Goal: Information Seeking & Learning: Learn about a topic

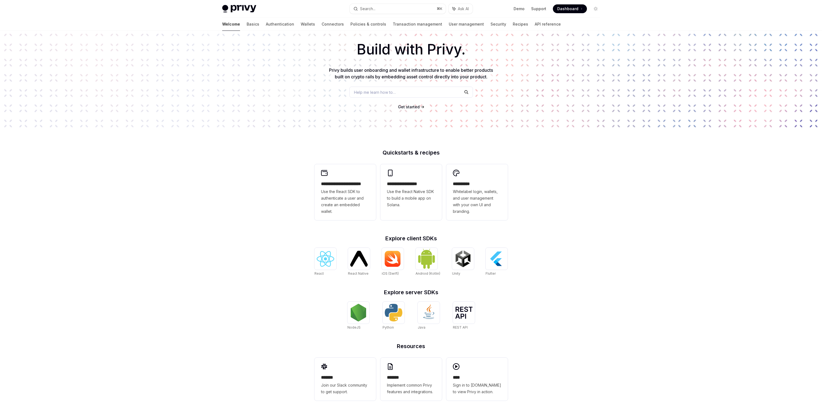
scroll to position [35, 0]
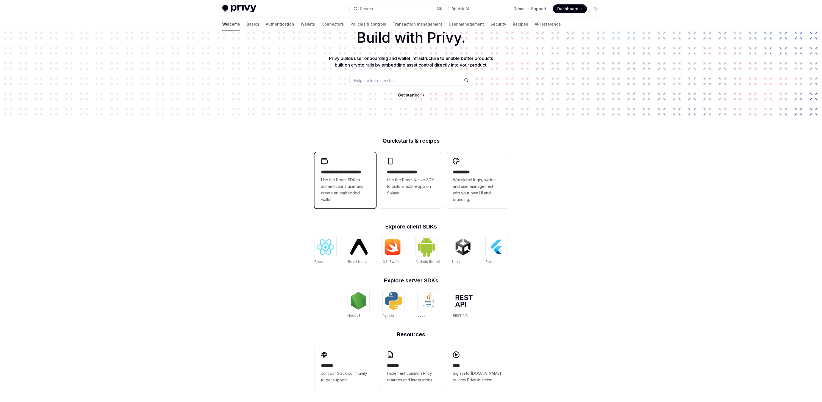
click at [337, 177] on span "Use the React SDK to authenticate a user and create an embedded wallet." at bounding box center [345, 189] width 48 height 26
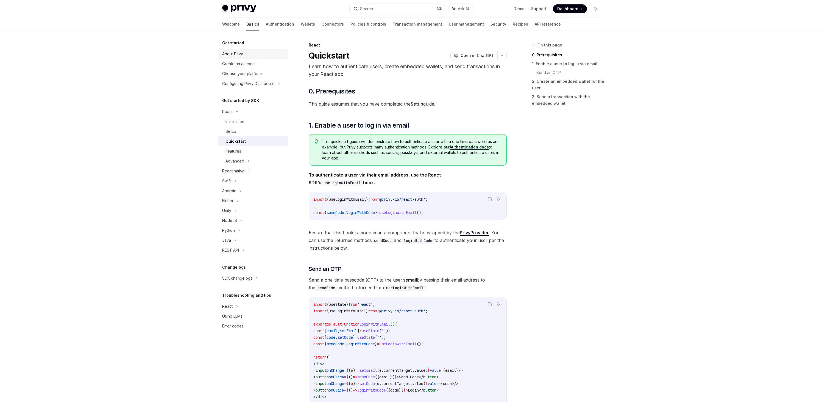
click at [229, 54] on div "About Privy" at bounding box center [232, 54] width 21 height 7
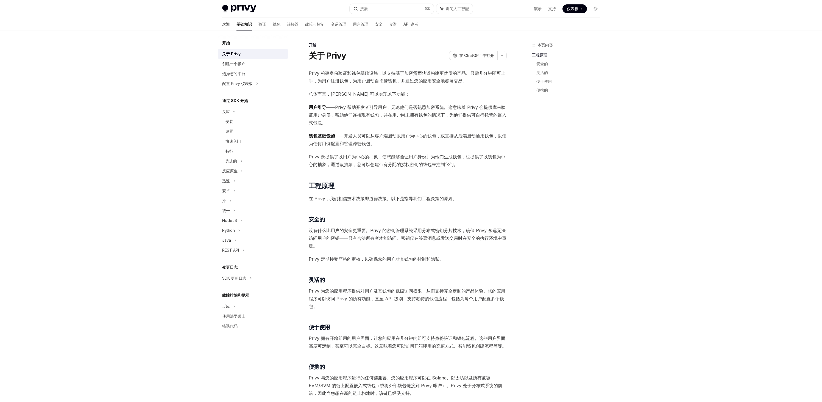
click at [707, 108] on div "Privy Docs 主页 搜索... ⌘ K 询问人工智能 演示 支持 仪表板 仪表板 搜索... 导航 开始 关于 Privy 欢迎 基础知识 验证 钱包…" at bounding box center [411, 321] width 822 height 642
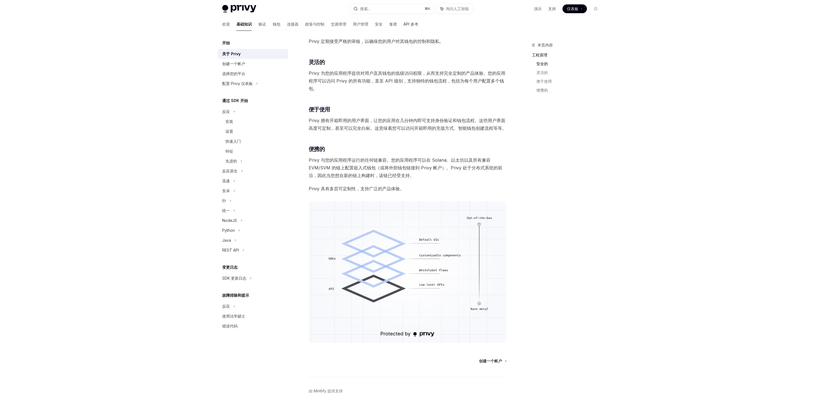
scroll to position [240, 0]
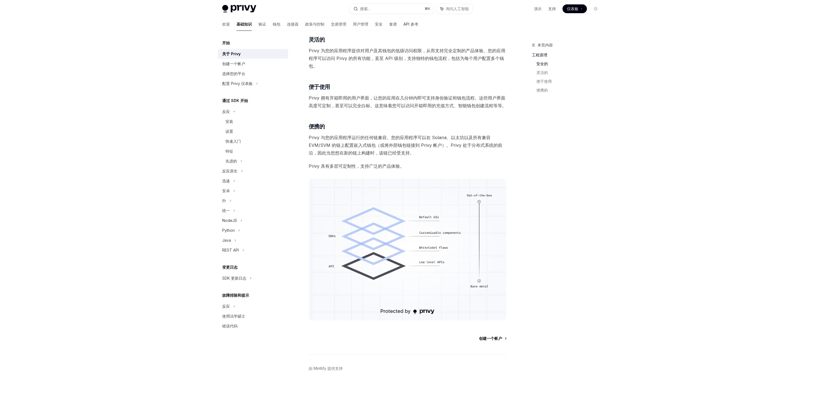
click at [492, 339] on font "创建一个帐户" at bounding box center [490, 338] width 23 height 5
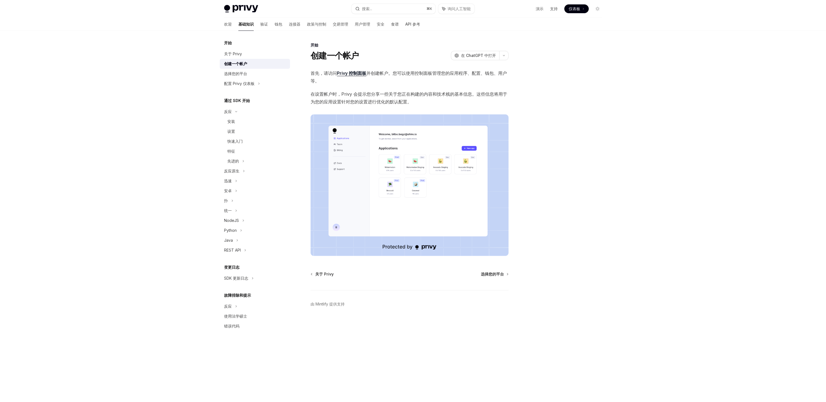
click at [634, 140] on div "Privy Docs 主页 搜索... ⌘ K 询问人工智能 演示 支持 仪表板 仪表板 搜索... 导航 开始 创建一个帐户 欢迎 基础知识 验证 钱包 连…" at bounding box center [413, 201] width 826 height 402
click at [246, 71] on font "选择您的平台" at bounding box center [235, 73] width 23 height 5
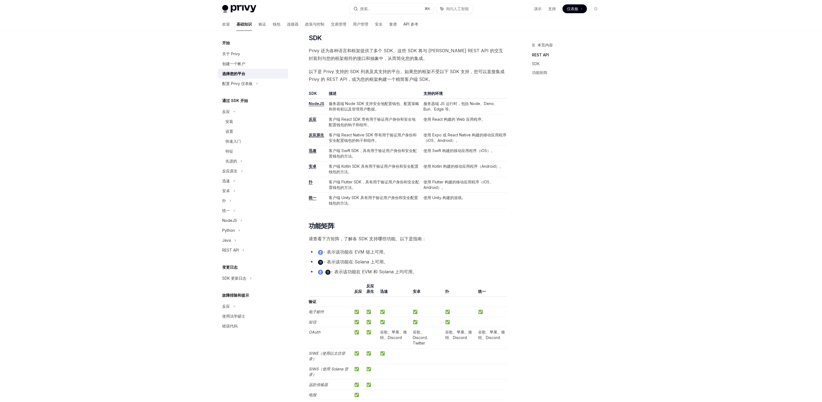
scroll to position [352, 0]
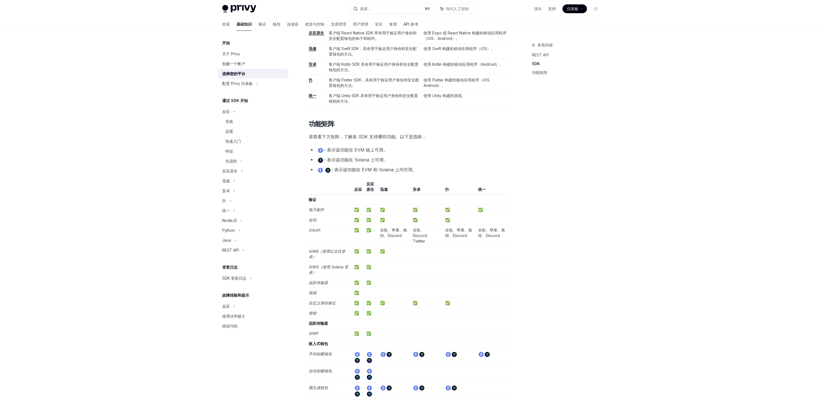
click at [631, 198] on div "Privy Docs 主页 搜索... ⌘ K 询问人工智能 演示 支持 仪表板 仪表板 搜索... 导航 开始 选择您的平台 欢迎 基础知识 验证 钱包 连…" at bounding box center [411, 251] width 822 height 1207
click at [643, 145] on div "Privy Docs 主页 搜索... ⌘ K 询问人工智能 演示 支持 仪表板 仪表板 搜索... 导航 开始 选择您的平台 欢迎 基础知识 验证 钱包 连…" at bounding box center [411, 251] width 822 height 1207
click at [601, 148] on div "本页内容 REST API SDK 功能矩阵" at bounding box center [563, 222] width 84 height 360
click at [254, 81] on div "配置 Privy 仪表板" at bounding box center [253, 84] width 70 height 10
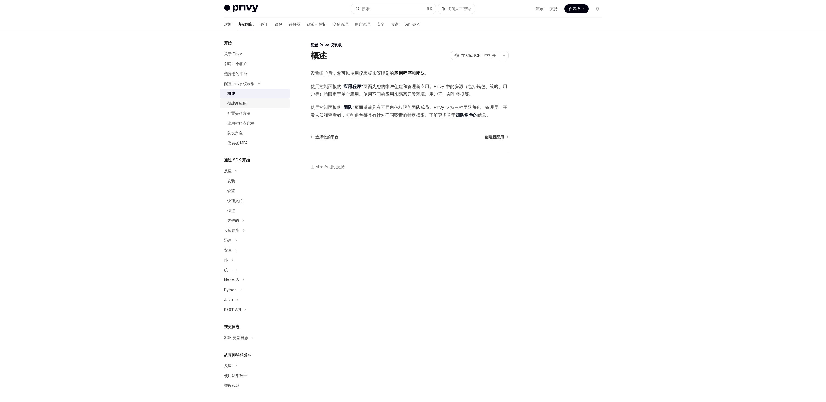
click at [249, 106] on div "创建新应用" at bounding box center [257, 103] width 59 height 7
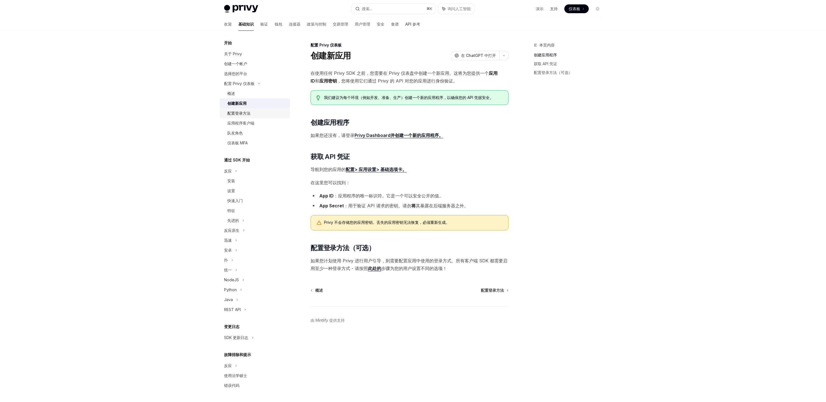
click at [243, 110] on div "配置登录方法" at bounding box center [239, 113] width 23 height 7
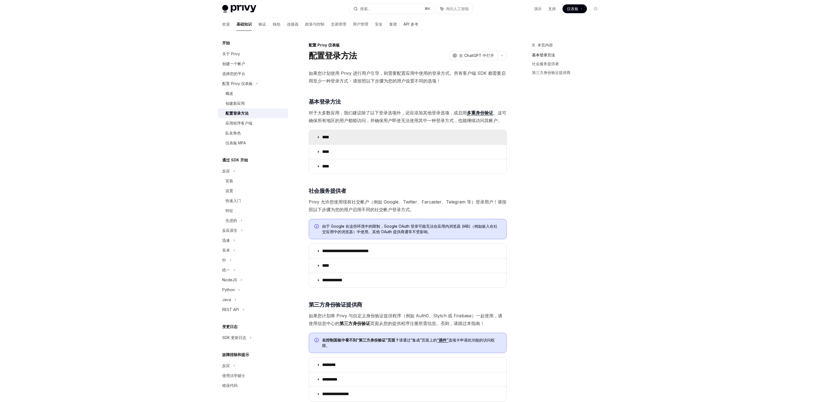
click at [316, 137] on summary "****" at bounding box center [408, 137] width 198 height 14
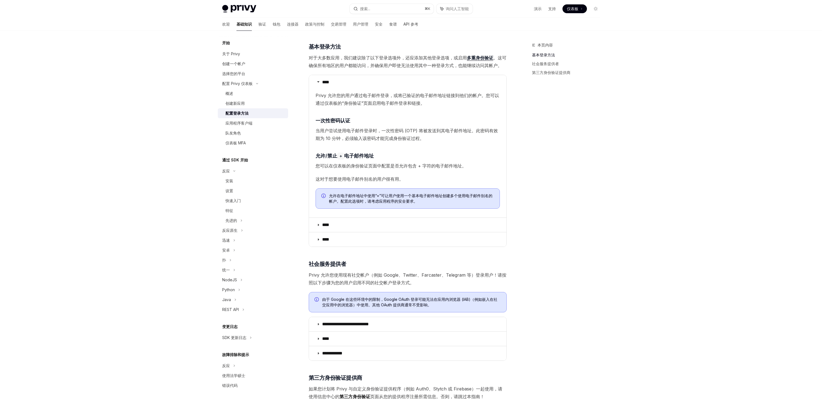
scroll to position [96, 0]
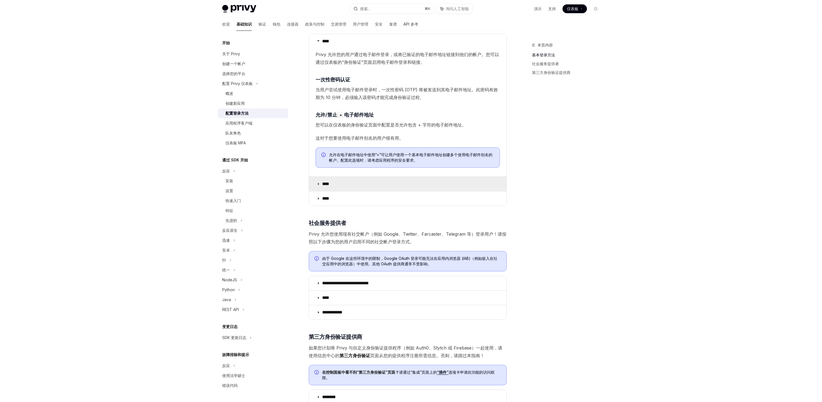
click at [329, 185] on font "****" at bounding box center [325, 184] width 7 height 4
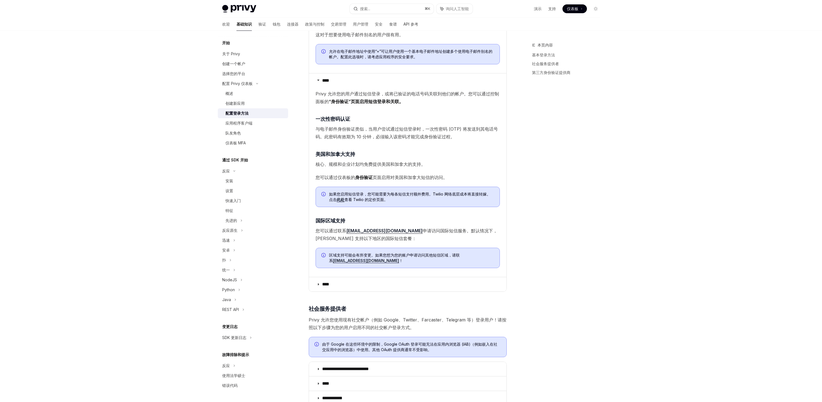
scroll to position [238, 0]
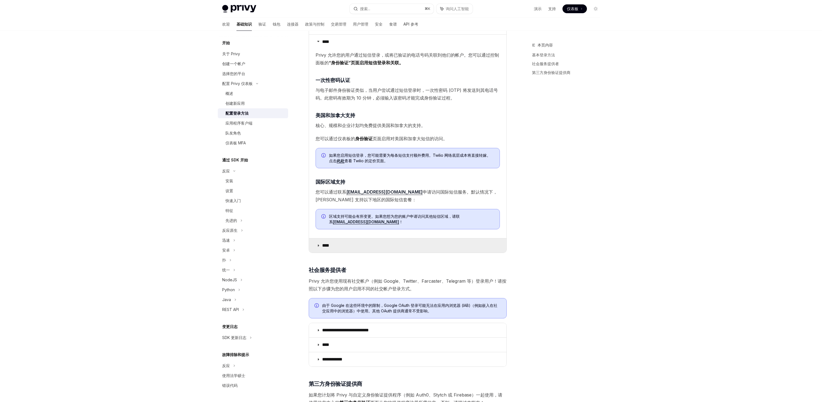
click at [343, 244] on summary "****" at bounding box center [408, 245] width 198 height 14
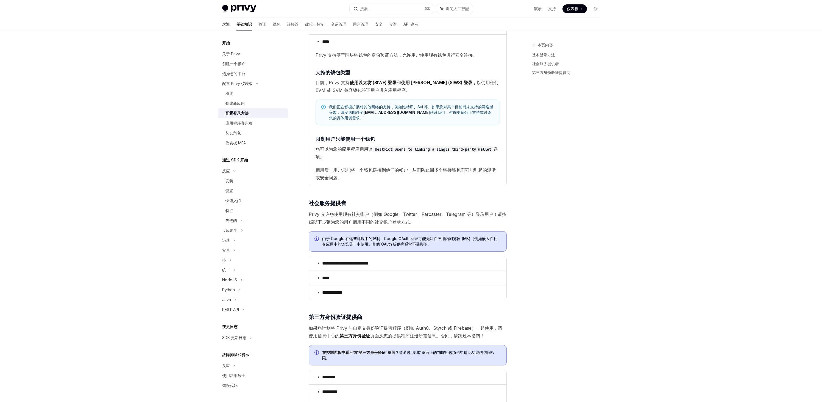
scroll to position [442, 0]
click at [352, 261] on font "**********" at bounding box center [345, 263] width 47 height 4
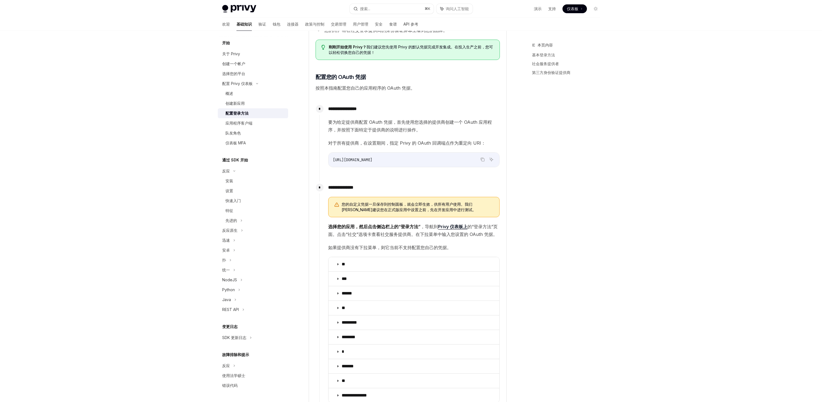
scroll to position [897, 0]
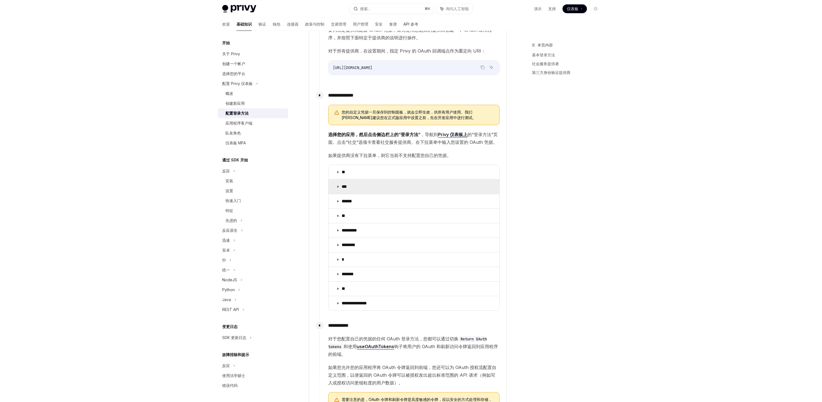
click at [356, 182] on summary "***" at bounding box center [414, 186] width 171 height 14
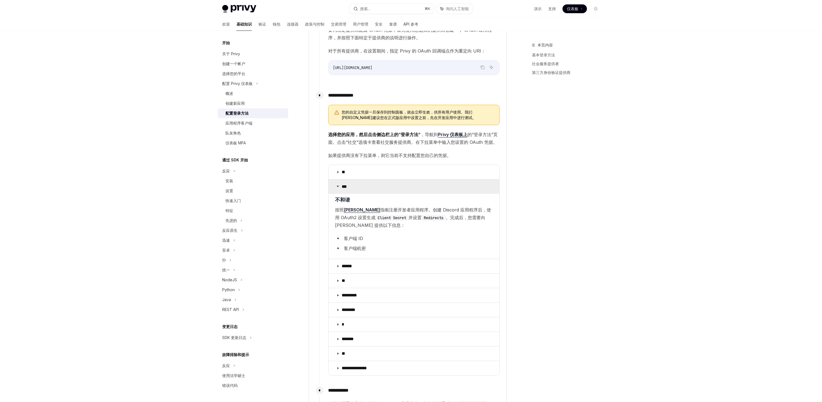
click at [399, 182] on summary "***" at bounding box center [414, 186] width 171 height 14
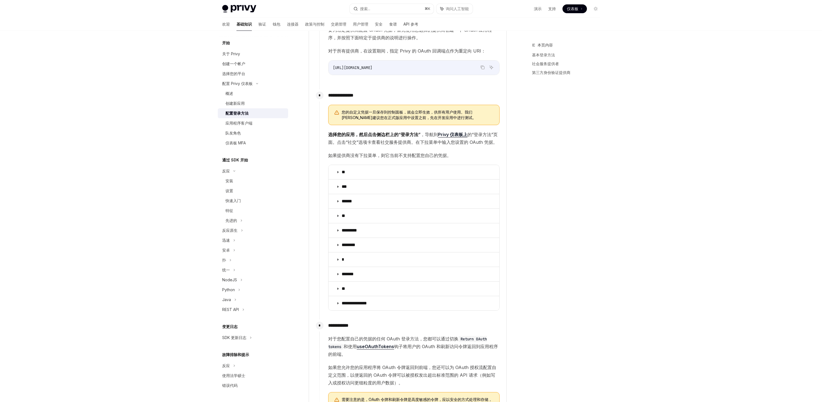
click at [577, 187] on div "本页内容 基本登录方法 社会服务提供者 第三方身份验证提供商" at bounding box center [563, 222] width 84 height 360
click at [601, 170] on div "本页内容 基本登录方法 社会服务提供者 第三方身份验证提供商" at bounding box center [563, 222] width 84 height 360
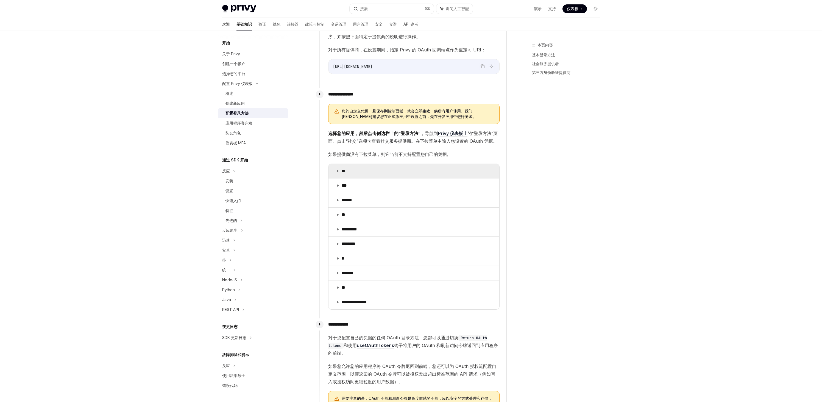
click at [334, 166] on summary "**" at bounding box center [414, 171] width 171 height 14
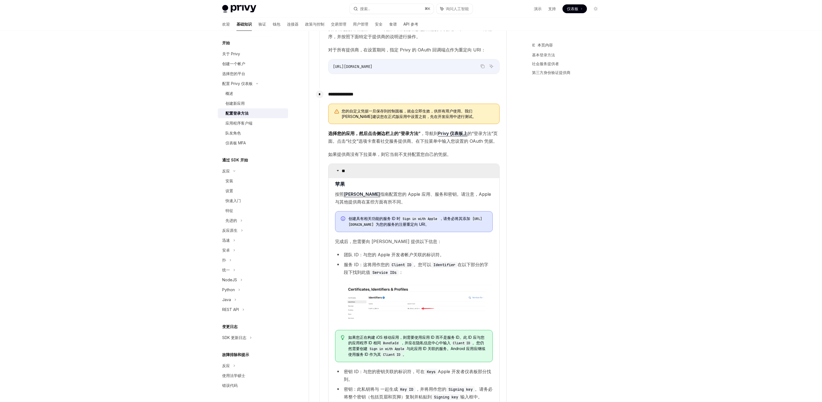
click at [337, 169] on icon at bounding box center [337, 170] width 3 height 3
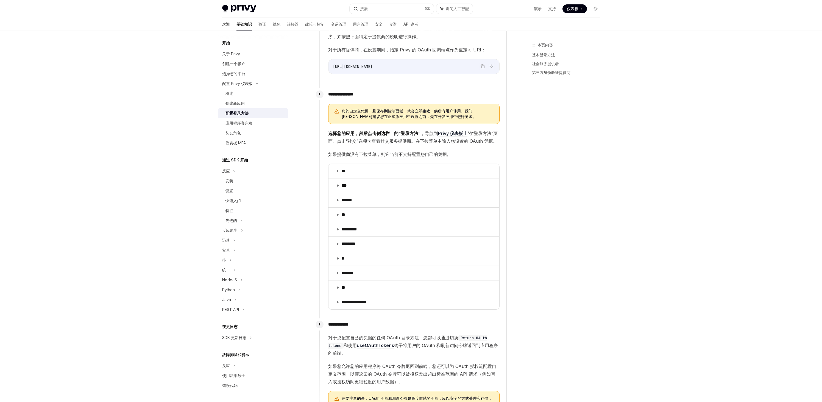
click at [564, 177] on div "本页内容 基本登录方法 社会服务提供者 第三方身份验证提供商" at bounding box center [563, 222] width 84 height 360
click at [540, 71] on font "第三方身份验证提供商" at bounding box center [551, 72] width 38 height 5
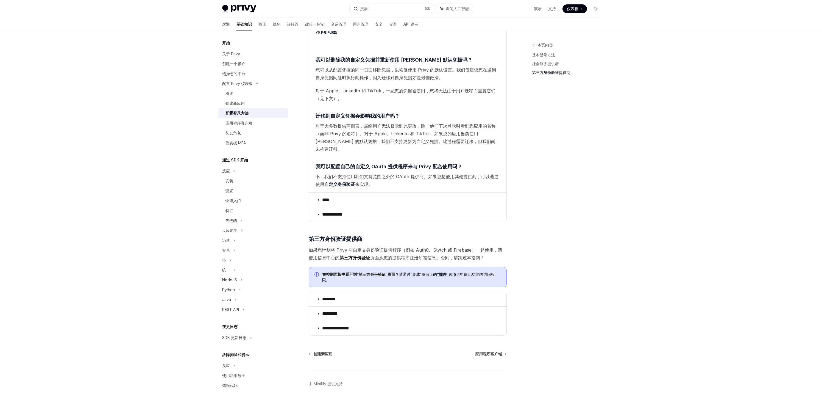
scroll to position [1388, 0]
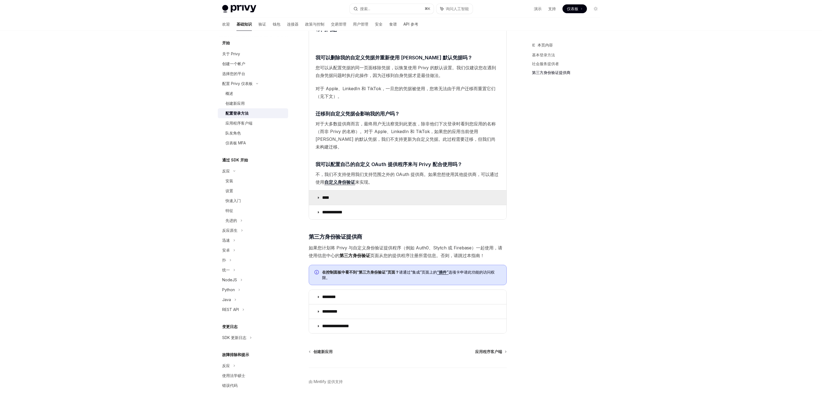
click at [370, 190] on summary "****" at bounding box center [408, 197] width 198 height 14
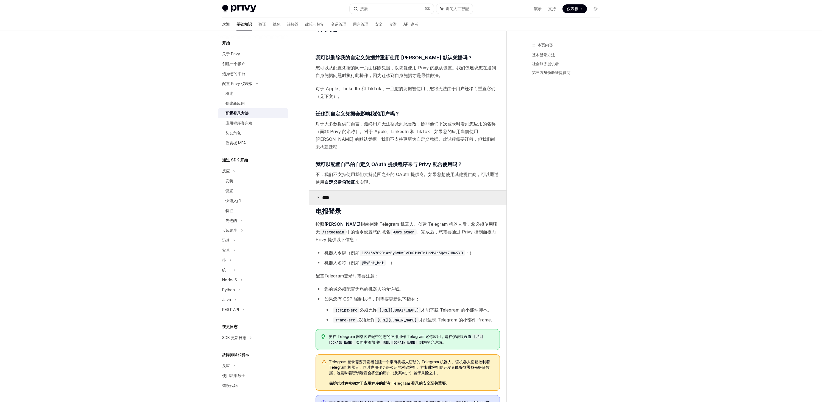
scroll to position [1623, 0]
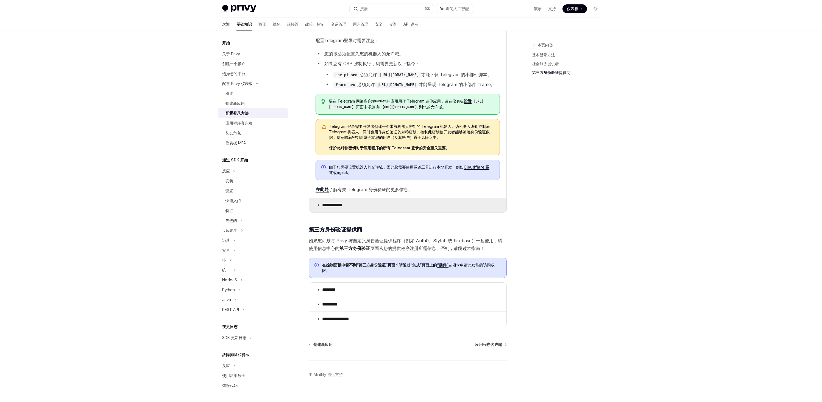
click at [368, 198] on summary "**********" at bounding box center [408, 205] width 198 height 14
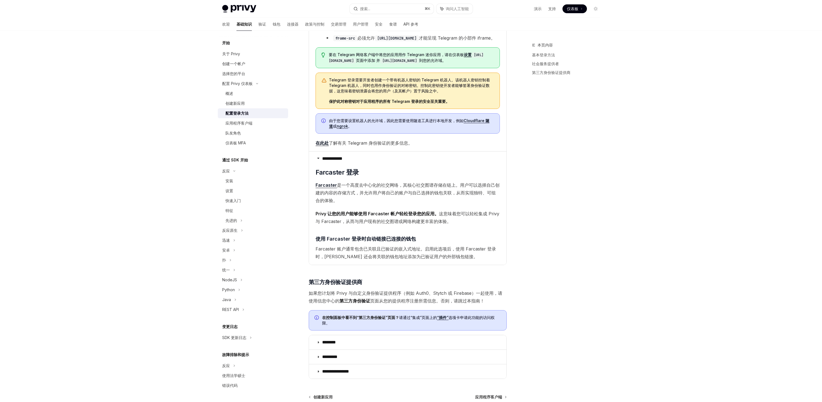
scroll to position [1677, 0]
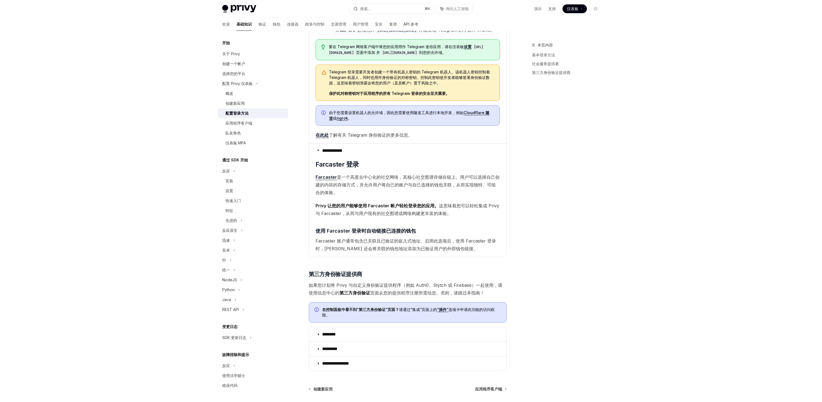
click at [604, 151] on div "本页内容 基本登录方法 社会服务提供者 第三方身份验证提供商" at bounding box center [563, 222] width 84 height 360
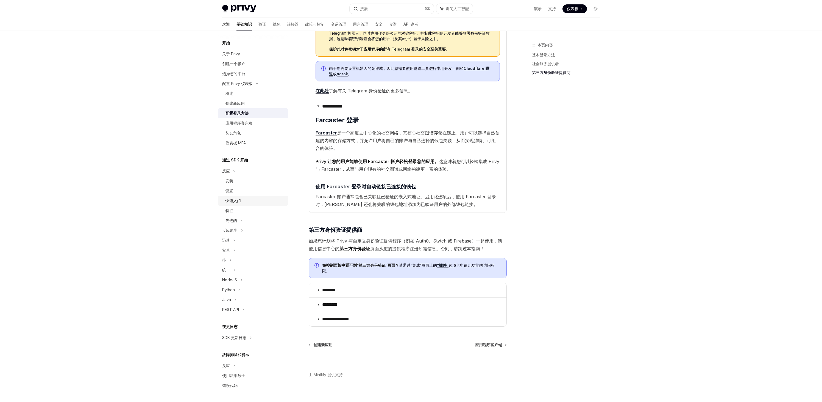
scroll to position [1722, 0]
click at [239, 132] on font "队友角色" at bounding box center [233, 133] width 15 height 5
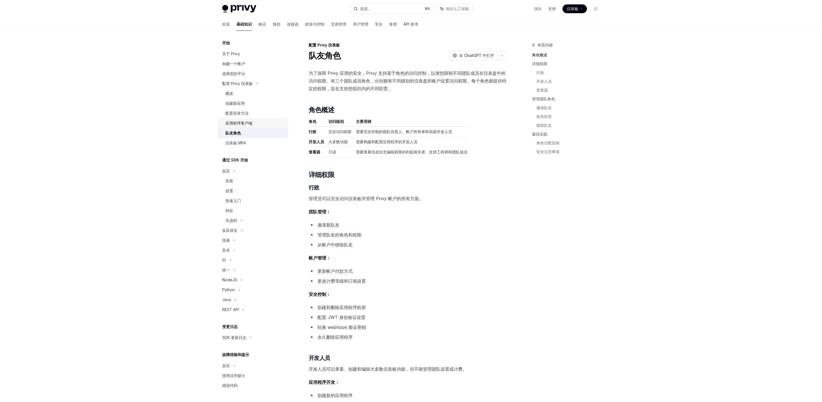
click at [251, 121] on font "应用程序客户端" at bounding box center [239, 123] width 27 height 5
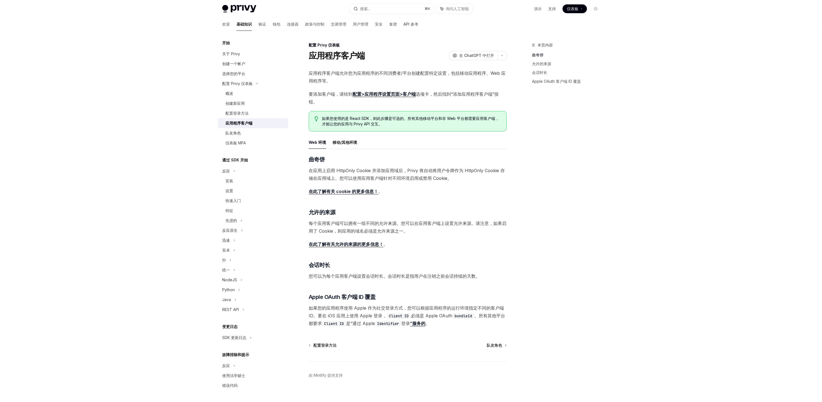
click at [551, 163] on div "本页内容 曲奇饼 允许的来源 会话时长 Apple OAuth 客户端 ID 覆盖" at bounding box center [563, 222] width 84 height 360
click at [475, 56] on font "在 ChatGPT 中打开" at bounding box center [476, 55] width 35 height 5
click at [146, 87] on div "Privy Docs 主页 搜索... ⌘ K 询问人工智能 演示 支持 仪表板 仪表板 搜索... 导航 欢迎 基础知识 验证 钱包 连接器 政策与控制 交…" at bounding box center [411, 204] width 822 height 409
click at [273, 23] on font "钱包" at bounding box center [277, 24] width 8 height 5
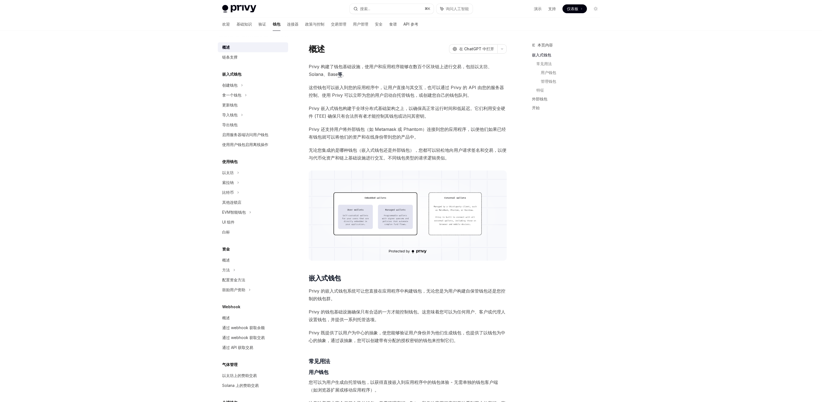
scroll to position [17, 0]
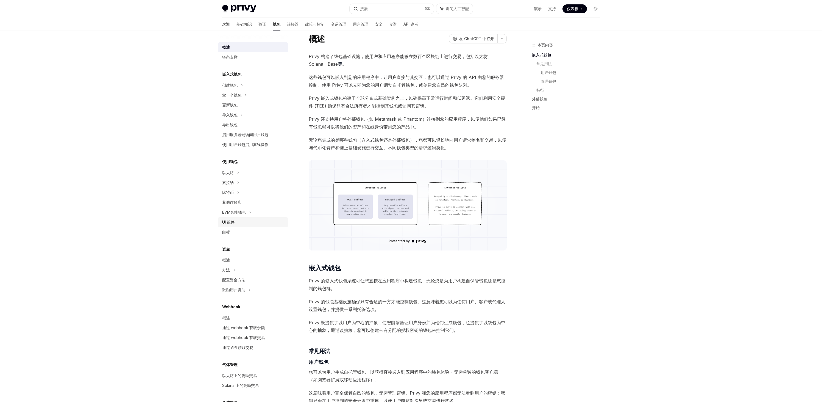
click at [232, 221] on font "UI 组件" at bounding box center [228, 222] width 12 height 5
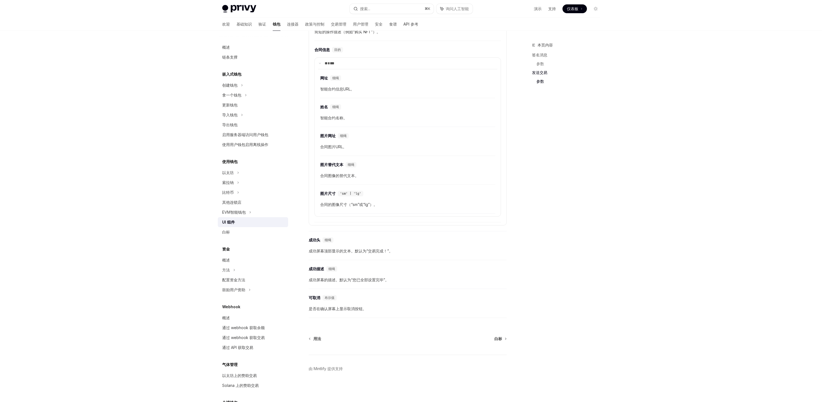
scroll to position [817, 0]
click at [240, 234] on div "白标" at bounding box center [253, 232] width 63 height 7
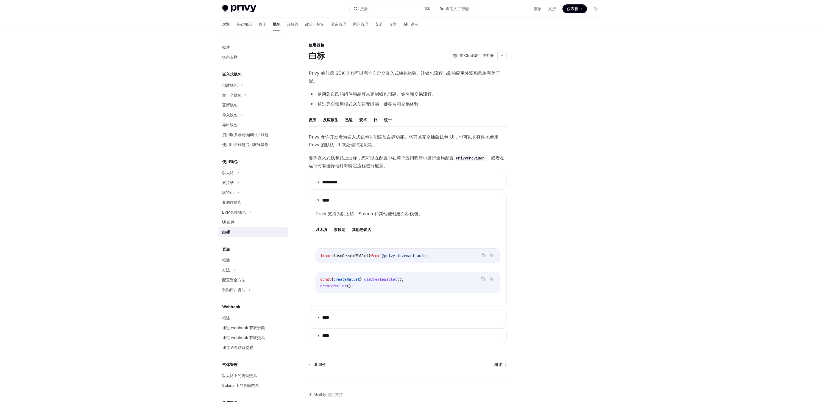
click at [580, 145] on div at bounding box center [563, 222] width 84 height 360
click at [642, 124] on div "Privy Docs 主页 搜索... ⌘ K 询问人工智能 演示 支持 仪表板 仪表板 搜索... 导航 使用钱包 白标 欢迎 基础知识 验证 钱包 连接器…" at bounding box center [411, 214] width 822 height 428
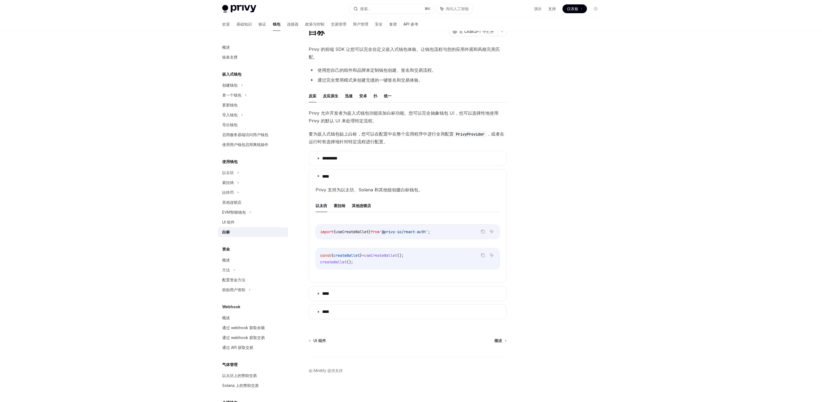
scroll to position [30, 0]
click at [625, 195] on div "Privy Docs 主页 搜索... ⌘ K 询问人工智能 演示 支持 仪表板 仪表板 搜索... 导航 使用钱包 白标 欢迎 基础知识 验证 钱包 连接器…" at bounding box center [411, 188] width 822 height 428
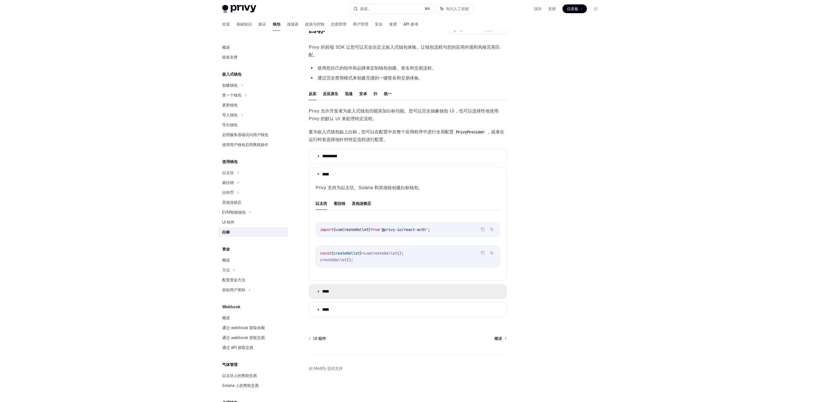
click at [349, 291] on summary "****" at bounding box center [408, 291] width 198 height 14
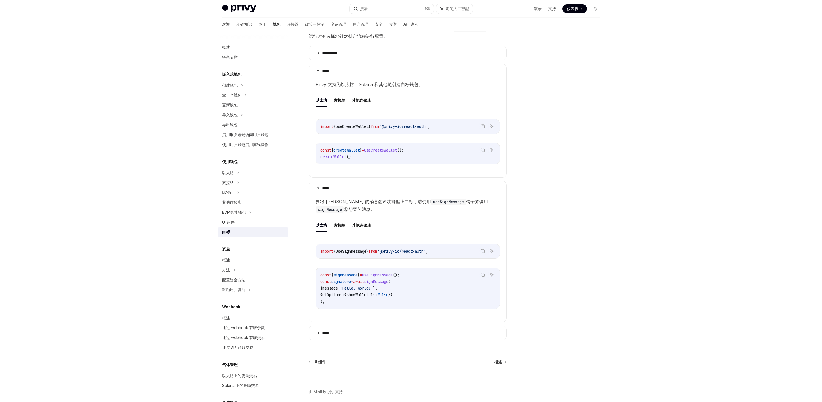
scroll to position [161, 0]
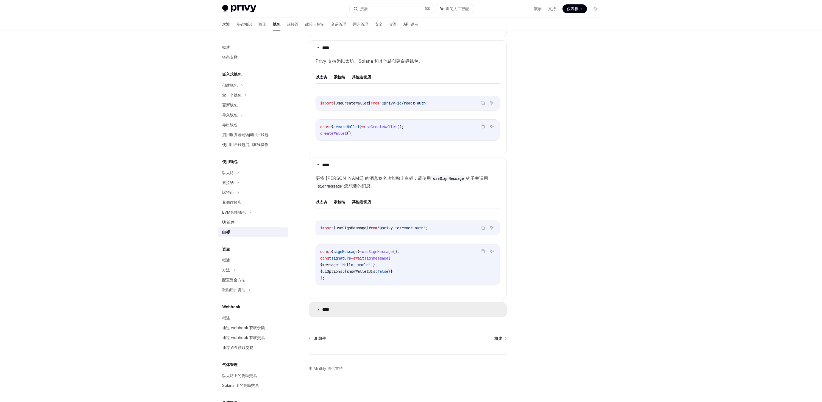
click at [368, 307] on summary "****" at bounding box center [408, 309] width 198 height 14
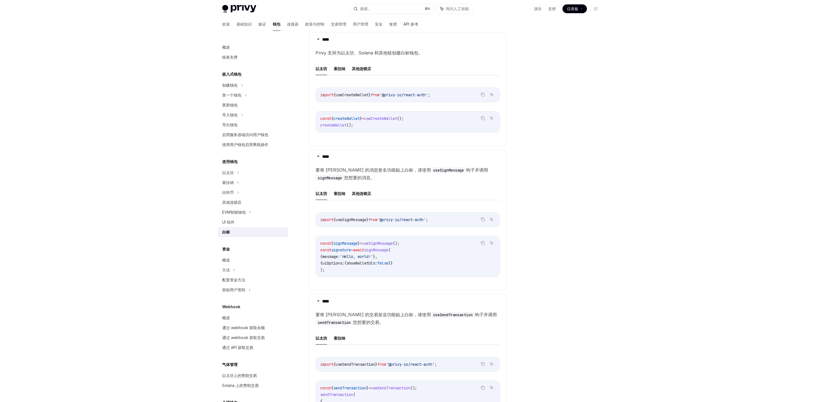
scroll to position [324, 0]
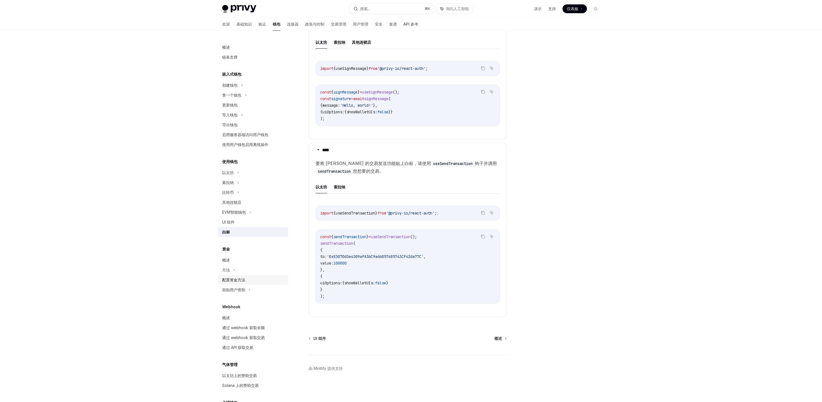
click at [241, 277] on font "配置资金方法" at bounding box center [233, 279] width 23 height 5
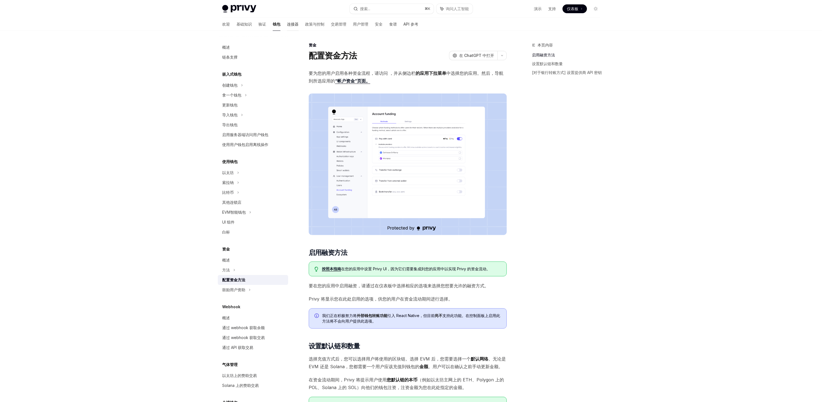
click at [287, 26] on font "连接器" at bounding box center [293, 24] width 12 height 5
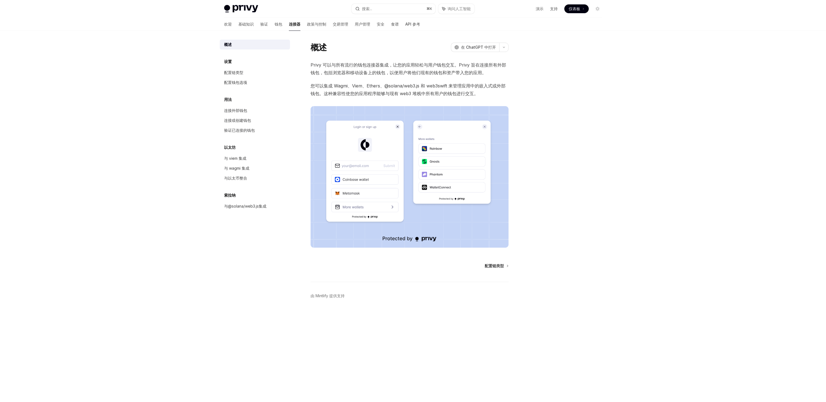
click at [662, 149] on div "Privy Docs 主页 搜索... ⌘ K 询问人工智能 演示 支持 仪表板 仪表板 搜索... 导航 概述 欢迎 基础知识 验证 钱包 连接器 政策与控…" at bounding box center [413, 201] width 826 height 402
click at [661, 145] on div "Privy Docs 主页 搜索... ⌘ K 询问人工智能 演示 支持 仪表板 仪表板 搜索... 导航 概述 欢迎 基础知识 验证 钱包 连接器 政策与控…" at bounding box center [413, 201] width 826 height 402
click at [674, 151] on div "Privy Docs 主页 搜索... ⌘ K 询问人工智能 演示 支持 仪表板 仪表板 搜索... 导航 概述 欢迎 基础知识 验证 钱包 连接器 政策与控…" at bounding box center [413, 201] width 826 height 402
click at [607, 126] on div "概述 设置 配置链类型 配置钱包选项 用法 连接外部钱包 连接或创建钱包 验证已连接的钱包 以太坊 与 viem 集成 与 wagmi 集成 与以太币整合 […" at bounding box center [413, 216] width 404 height 371
click at [618, 261] on div "Privy Docs 主页 搜索... ⌘ K 询问人工智能 演示 支持 仪表板 仪表板 搜索... 导航 概述 欢迎 基础知识 验证 钱包 连接器 政策与控…" at bounding box center [413, 201] width 826 height 402
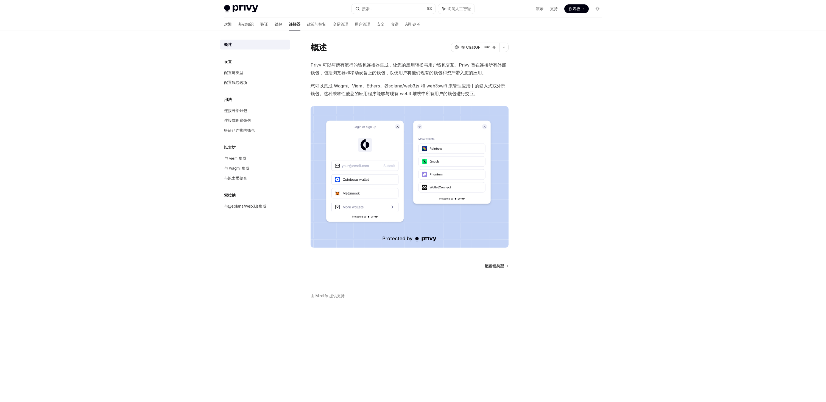
click at [618, 152] on div "Privy Docs 主页 搜索... ⌘ K 询问人工智能 演示 支持 仪表板 仪表板 搜索... 导航 概述 欢迎 基础知识 验证 钱包 连接器 政策与控…" at bounding box center [413, 201] width 826 height 402
click at [161, 96] on div "Privy Docs 主页 搜索... ⌘ K 询问人工智能 演示 支持 仪表板 仪表板 搜索... 导航 概述 欢迎 基础知识 验证 钱包 连接器 政策与控…" at bounding box center [413, 201] width 826 height 402
click at [563, 84] on div at bounding box center [565, 222] width 84 height 360
click at [307, 24] on font "政策与控制" at bounding box center [316, 24] width 19 height 5
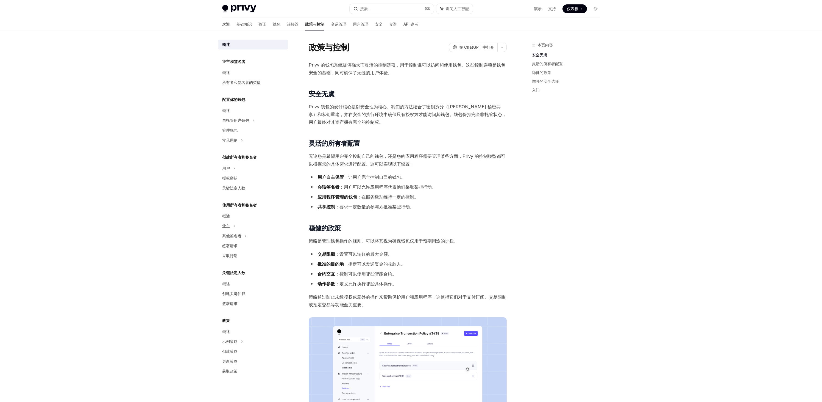
scroll to position [1, 0]
click at [591, 117] on div "本页内容 安全无虞 灵活的所有者配置 稳健的政策 增强的安全选项 入门" at bounding box center [563, 222] width 84 height 360
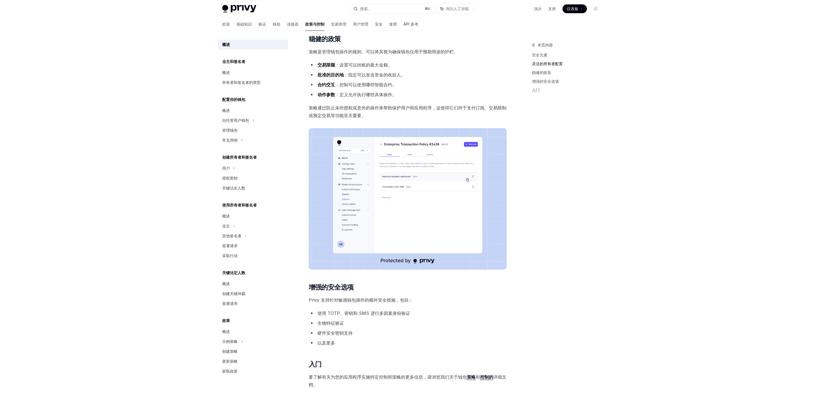
scroll to position [257, 0]
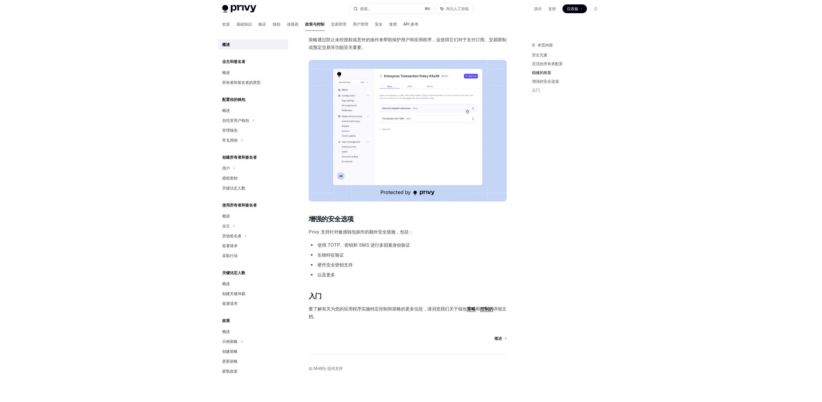
click at [168, 108] on div "Privy Docs 主页 搜索... ⌘ K 询问人工智能 演示 支持 仪表板 仪表板 搜索... 导航 政策与控制 欢迎 基础知识 验证 钱包 连接器 政…" at bounding box center [411, 72] width 822 height 659
click at [242, 61] on font "业主和签名者" at bounding box center [233, 61] width 23 height 5
click at [230, 71] on div "概述" at bounding box center [253, 72] width 63 height 7
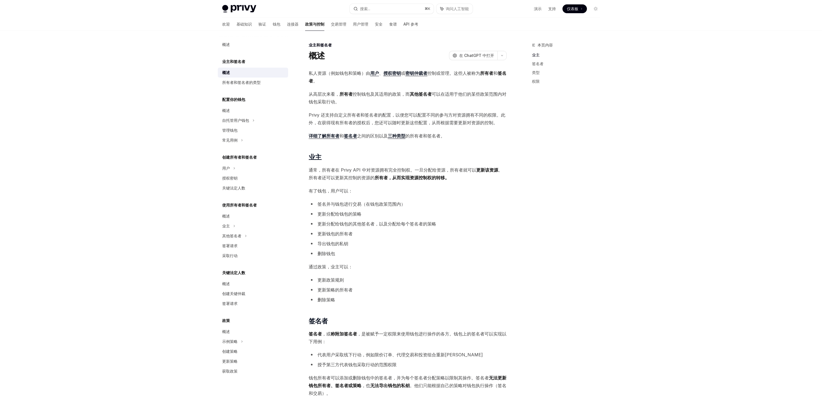
click at [609, 140] on div "概述 业主和签名者 概述 所有者和签名者的类型 配置你的钱包 概述 自托管用户钱包 管理钱包 常见用例 创建所有者和签名者 用户 授权密钥 关键法定人数 使用…" at bounding box center [411, 332] width 404 height 603
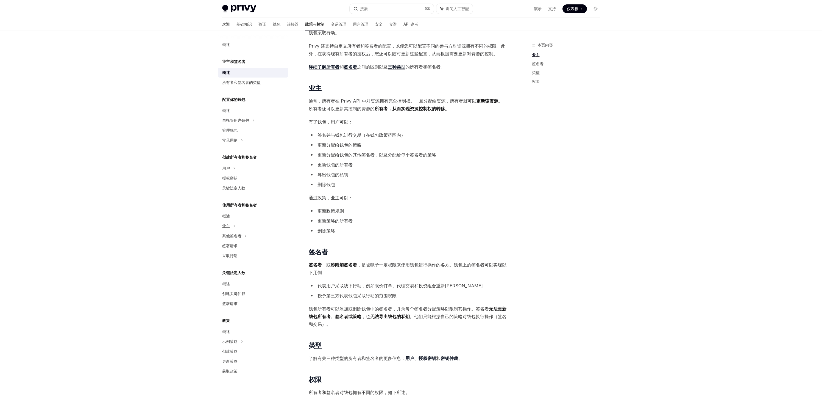
scroll to position [68, 0]
click at [612, 183] on div "概述 业主和签名者 概述 所有者和签名者的类型 配置你的钱包 概述 自托管用户钱包 管理钱包 常见用例 创建所有者和签名者 用户 授权密钥 关键法定人数 使用…" at bounding box center [411, 263] width 404 height 603
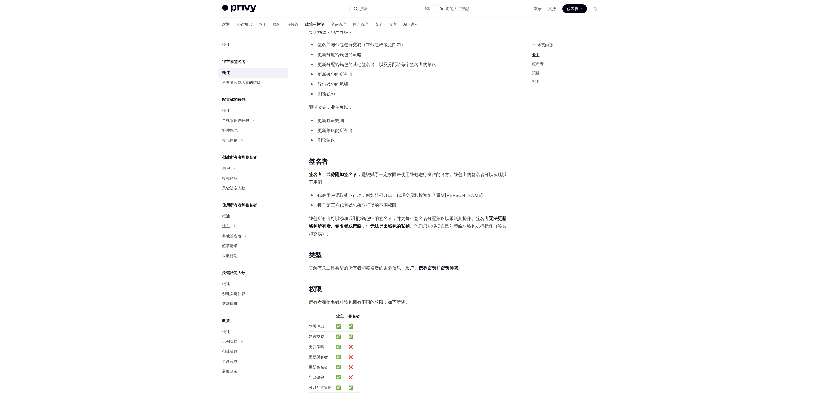
scroll to position [232, 0]
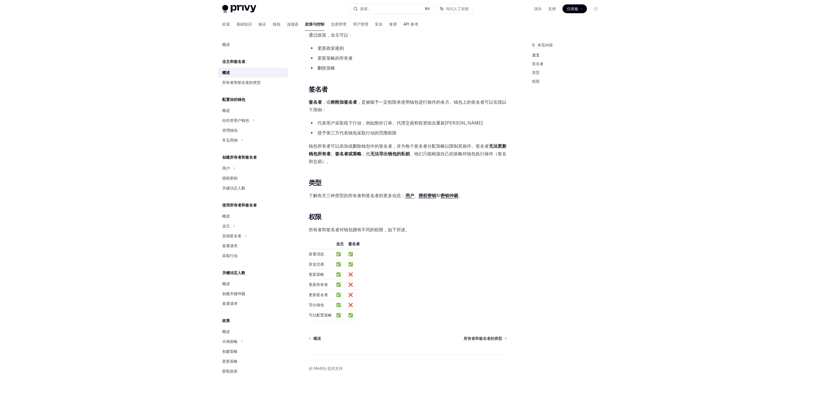
click at [615, 170] on div "Privy Docs 主页 搜索... ⌘ K 询问人工智能 演示 支持 仪表板 仪表板 搜索... 导航 欢迎 基础知识 验证 钱包 连接器 政策与控制 交…" at bounding box center [411, 84] width 822 height 633
click at [367, 259] on table "业主 签名者 签署消息 ✅ ✅ 发送交易 ✅ ✅ 更新策略 ✅ ❌ 更新所有者 ✅ ❌ 更新签名者 ✅ ❌ 导出钱包 ✅ ❌ 可以配置策略 ✅ ✅" at bounding box center [408, 280] width 198 height 79
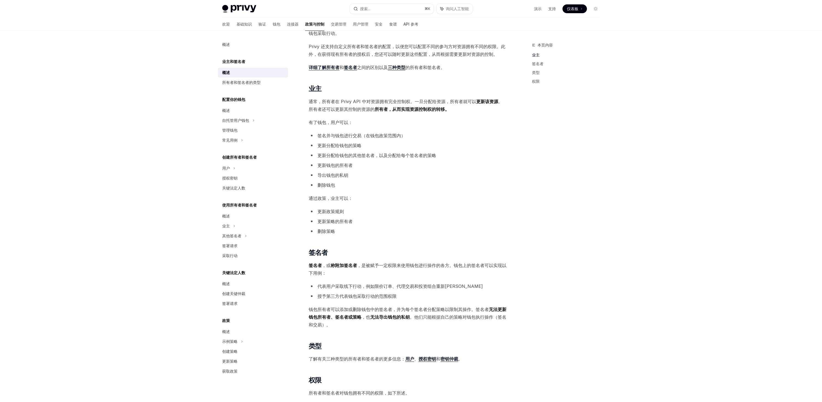
scroll to position [0, 0]
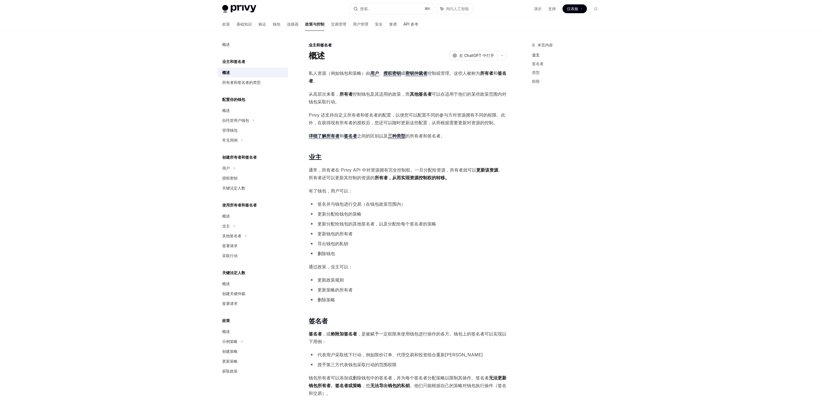
click at [230, 63] on font "业主和签名者" at bounding box center [233, 61] width 23 height 5
click at [305, 25] on font "政策与控制" at bounding box center [314, 24] width 19 height 5
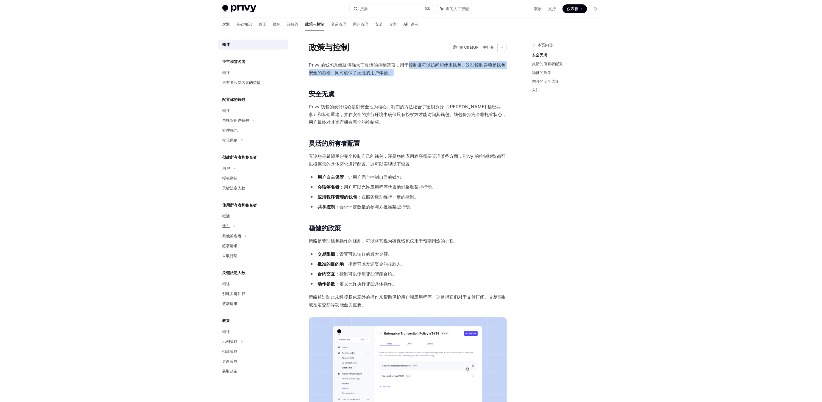
drag, startPoint x: 407, startPoint y: 64, endPoint x: 458, endPoint y: 77, distance: 53.0
click at [458, 77] on div "Privy 的钱包系统提供强大而灵活的控制选项，用于控制谁可以访问和使用钱包。这些控制选项是钱包安全的基础，同时确保了无缝的用户体验。 ​ 安全无虞 Priv…" at bounding box center [408, 319] width 198 height 516
click at [409, 88] on div "Privy 的钱包系统提供强大而灵活的控制选项，用于控制谁可以访问和使用钱包。这些控制选项是钱包安全的基础，同时确保了无缝的用户体验。 ​ 安全无虞 Priv…" at bounding box center [408, 319] width 198 height 516
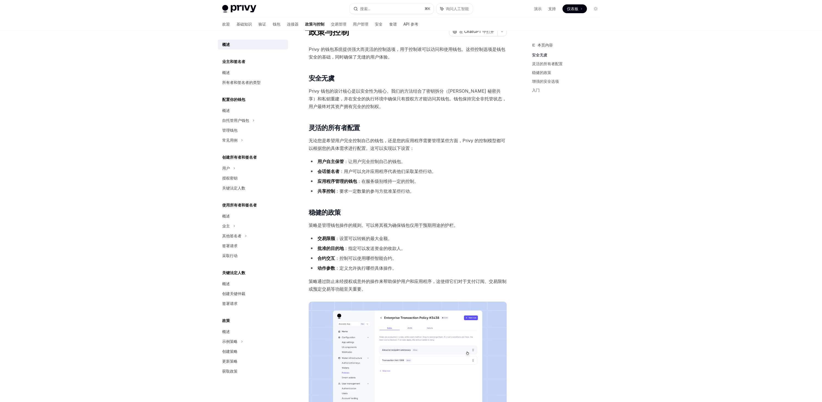
scroll to position [16, 0]
drag, startPoint x: 320, startPoint y: 90, endPoint x: 460, endPoint y: 104, distance: 140.5
click at [460, 104] on span "Privy 钱包的设计核心是以安全性为核心。我们的方法结合了密钥拆分（[PERSON_NAME] 秘密共享）和私钥重建，并在安全的执行环境中确保只有授权方才能…" at bounding box center [408, 98] width 198 height 23
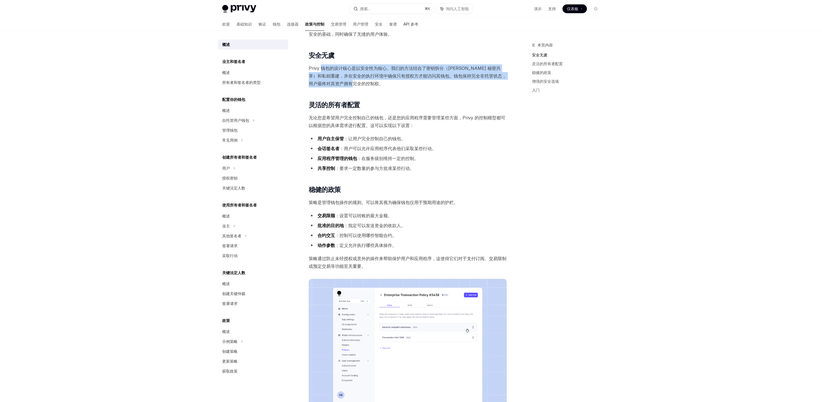
scroll to position [48, 0]
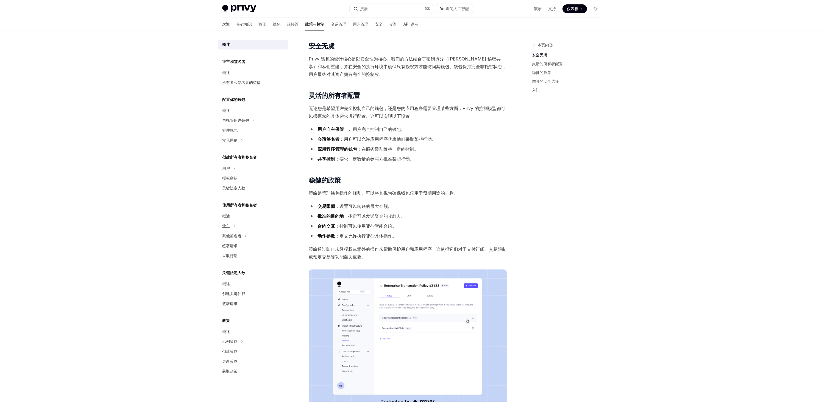
click at [589, 123] on div "本页内容 安全无虞 灵活的所有者配置 稳健的政策 增强的安全选项 入门" at bounding box center [563, 222] width 84 height 360
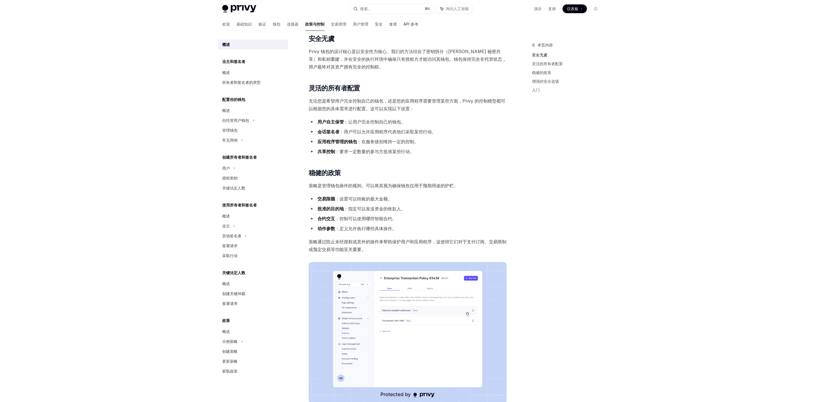
scroll to position [66, 0]
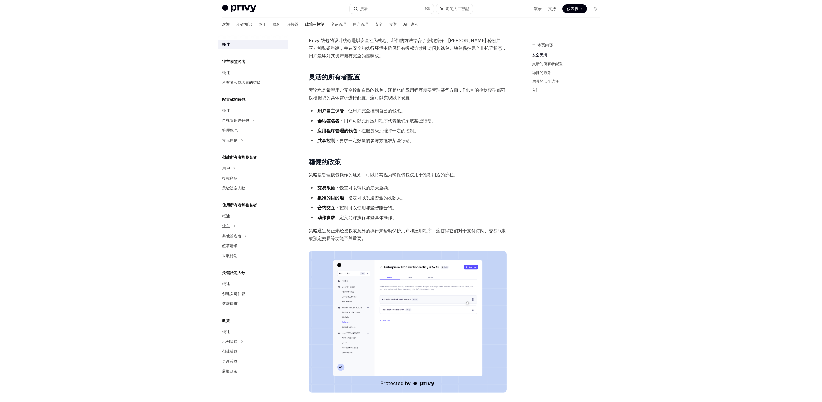
click at [626, 163] on div "Privy Docs 主页 搜索... ⌘ K 询问人工智能 演示 支持 仪表板 仪表板 搜索... 导航 政策与控制 欢迎 基础知识 验证 钱包 连接器 政…" at bounding box center [411, 263] width 822 height 659
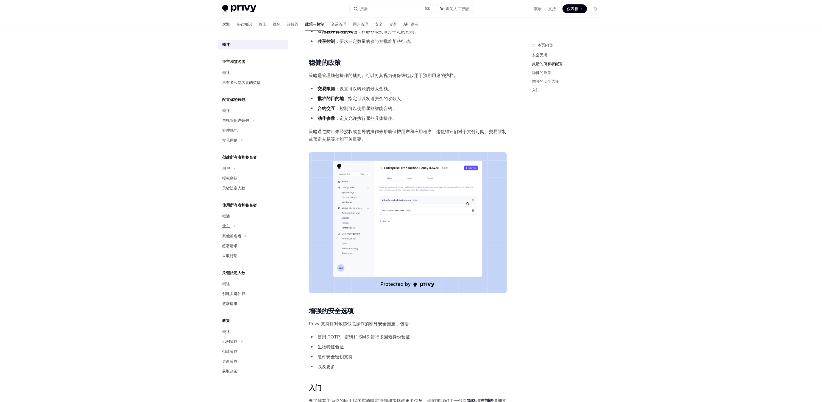
scroll to position [257, 0]
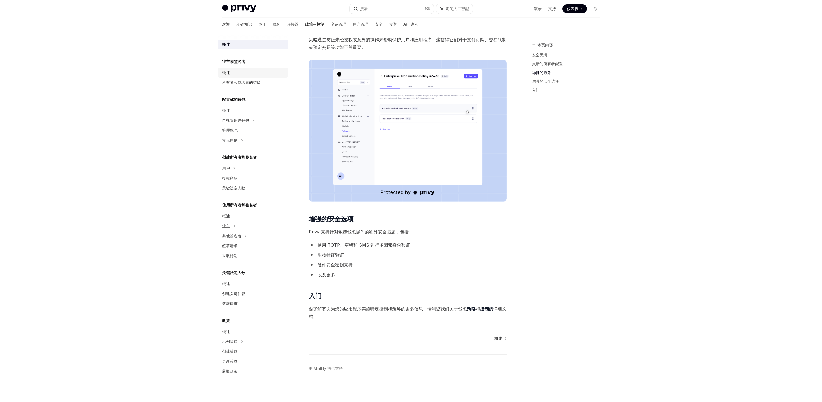
click at [229, 74] on font "概述" at bounding box center [226, 72] width 8 height 5
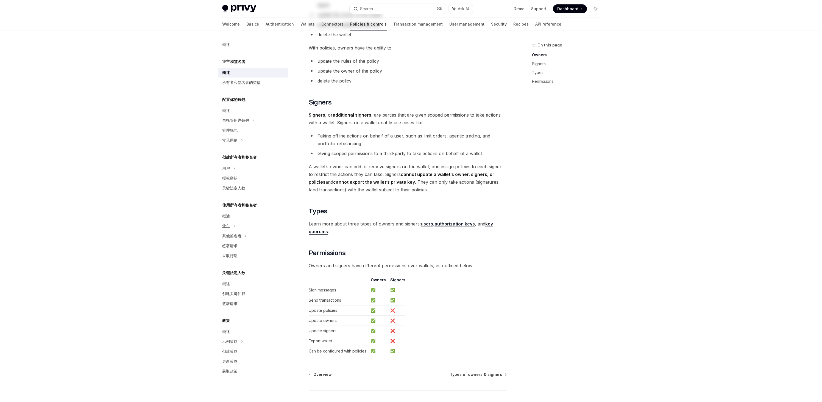
type textarea "*"
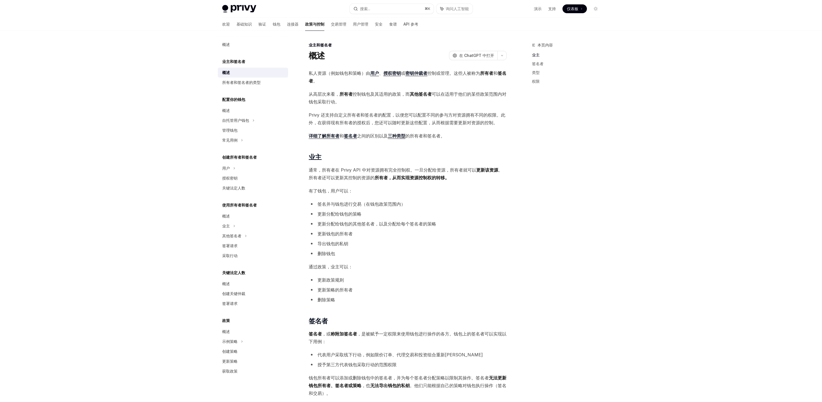
click at [603, 127] on div "本页内容 业主 签名者 类型 权限" at bounding box center [563, 222] width 84 height 360
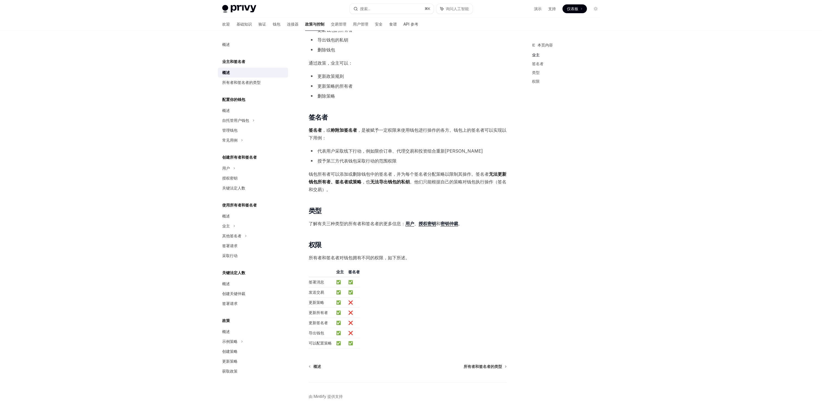
scroll to position [204, 0]
